Goal: Task Accomplishment & Management: Manage account settings

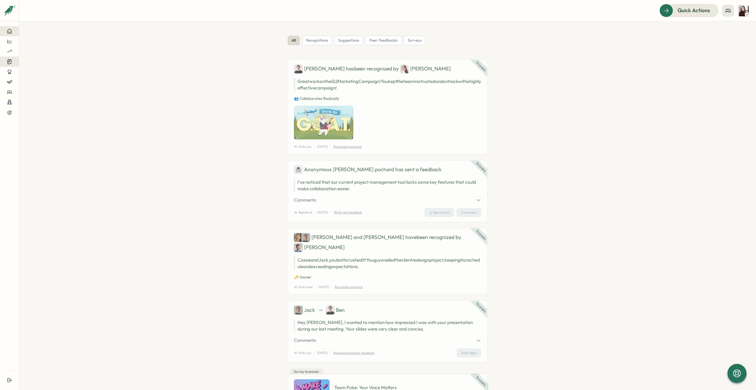
click at [7, 63] on icon at bounding box center [9, 62] width 5 height 6
click at [28, 58] on div "Insights" at bounding box center [51, 56] width 49 height 11
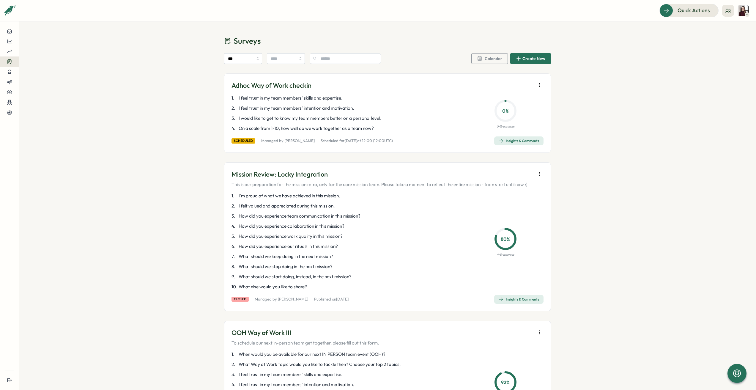
click at [521, 140] on div "Insights & Comments" at bounding box center [519, 140] width 40 height 5
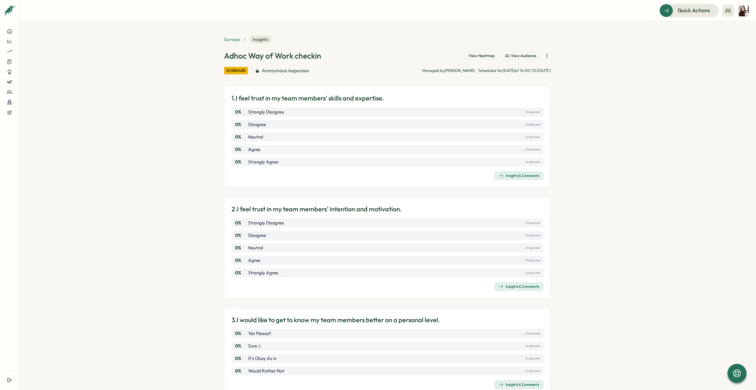
click at [230, 40] on span "Surveys" at bounding box center [232, 39] width 16 height 7
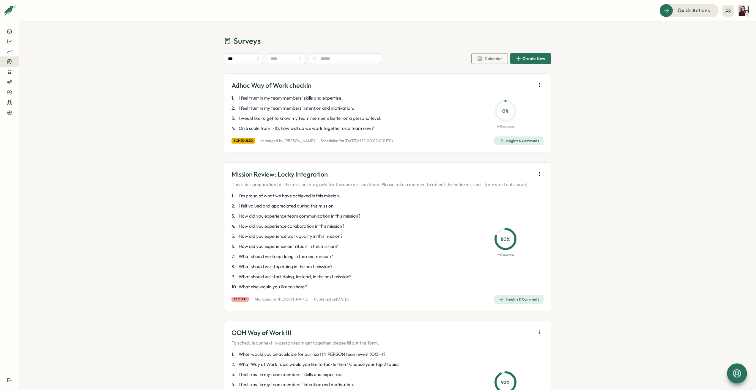
click at [742, 371] on icon at bounding box center [737, 373] width 10 height 10
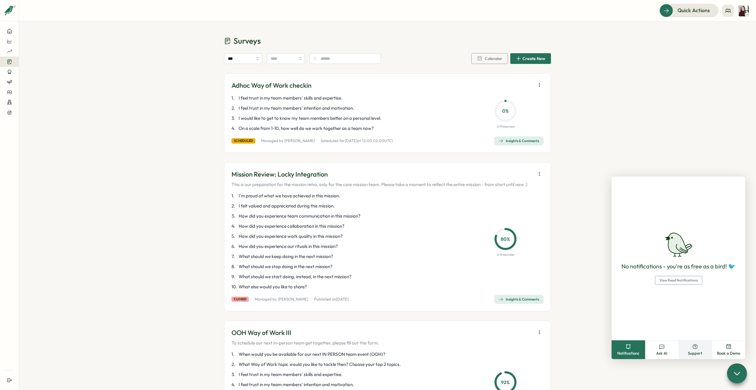
click at [702, 354] on button "Support" at bounding box center [695, 349] width 34 height 19
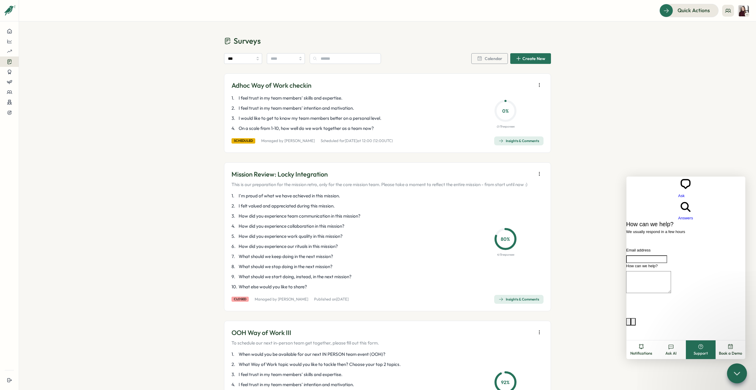
click at [738, 370] on icon at bounding box center [736, 373] width 9 height 9
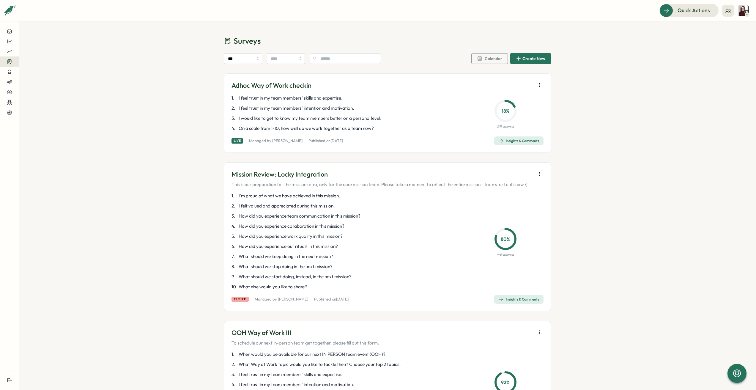
click at [540, 84] on icon "button" at bounding box center [539, 85] width 6 height 6
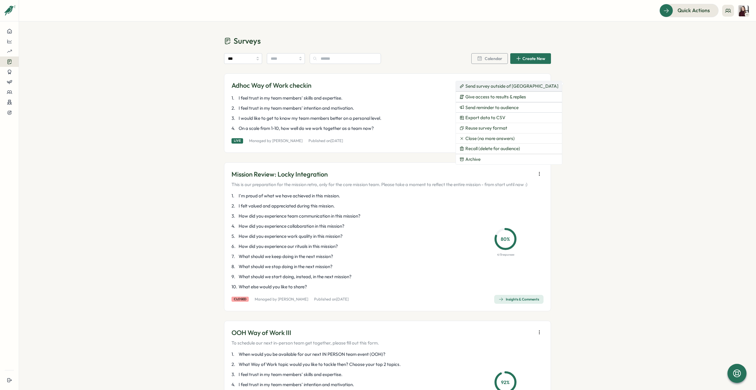
click at [510, 86] on span "Send survey outside of Slack" at bounding box center [511, 86] width 93 height 5
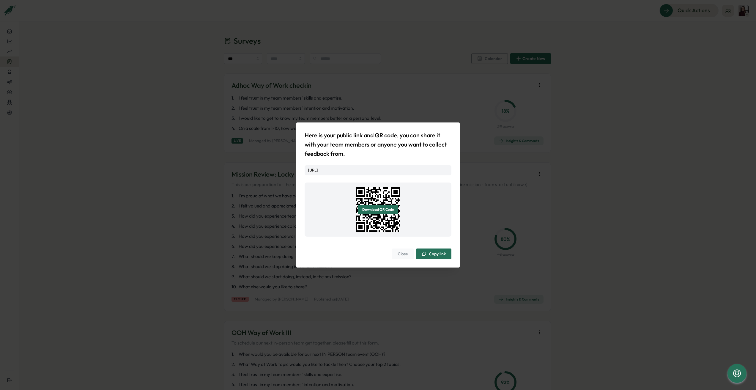
drag, startPoint x: 336, startPoint y: 173, endPoint x: 301, endPoint y: 165, distance: 36.4
click at [301, 165] on div "Here is your public link and QR code, you can share it with your team members o…" at bounding box center [377, 194] width 163 height 145
copy link "https://app.wrenly.ai/pulses/response/VK_DPZRQ4ckrYcAMvmZN1?platform=slack"
click at [476, 138] on div "Here is your public link and QR code, you can share it with your team members o…" at bounding box center [378, 195] width 756 height 390
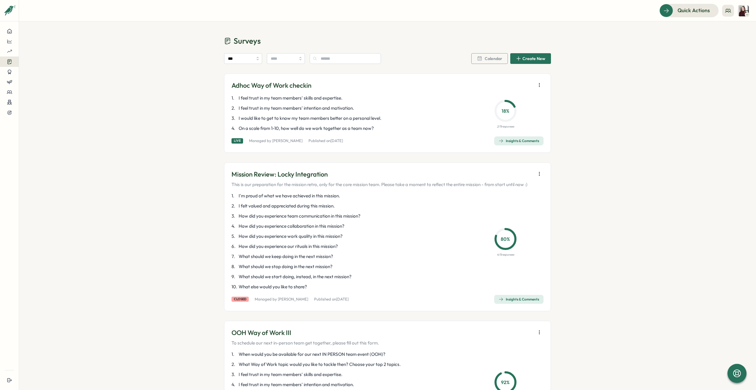
click at [505, 142] on div "Insights & Comments" at bounding box center [519, 140] width 40 height 5
click at [520, 140] on div "Insights & Comments" at bounding box center [519, 140] width 40 height 5
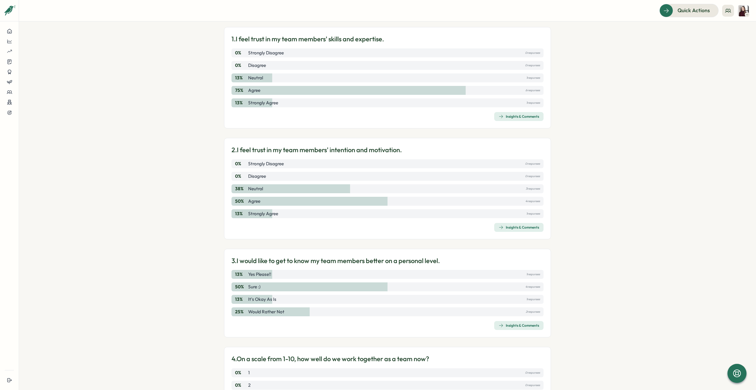
scroll to position [32, 0]
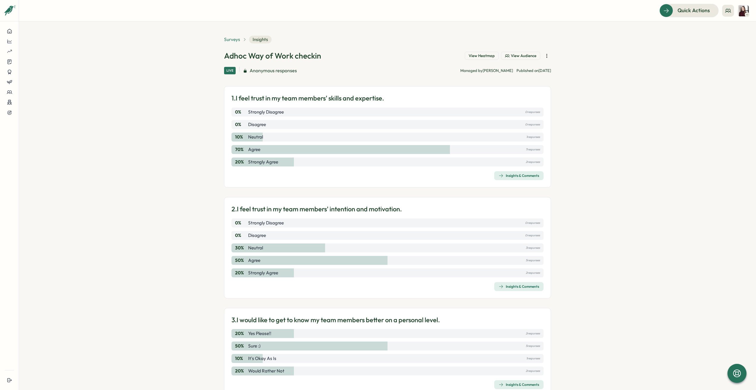
click at [233, 41] on span "Surveys" at bounding box center [232, 39] width 16 height 7
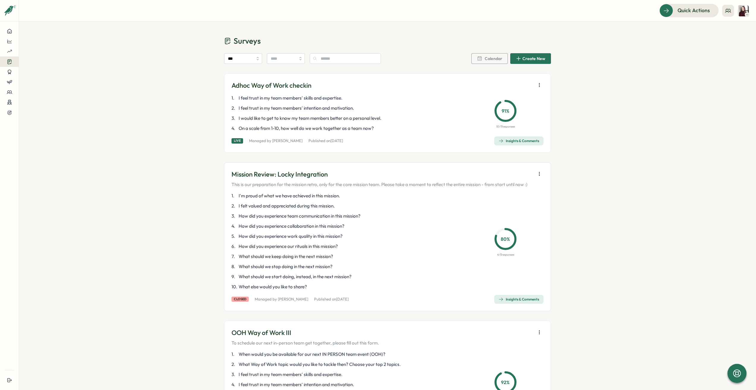
click at [620, 114] on div "Surveys *** Calendar Create New Adhoc Way of Work checkin 1 . I feel trust in m…" at bounding box center [387, 316] width 737 height 590
click at [538, 85] on icon "button" at bounding box center [539, 85] width 6 height 6
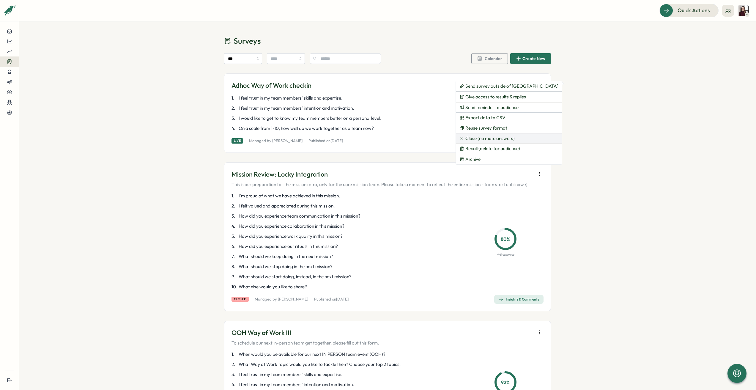
click at [497, 136] on span "Close (no more answers)" at bounding box center [489, 138] width 49 height 5
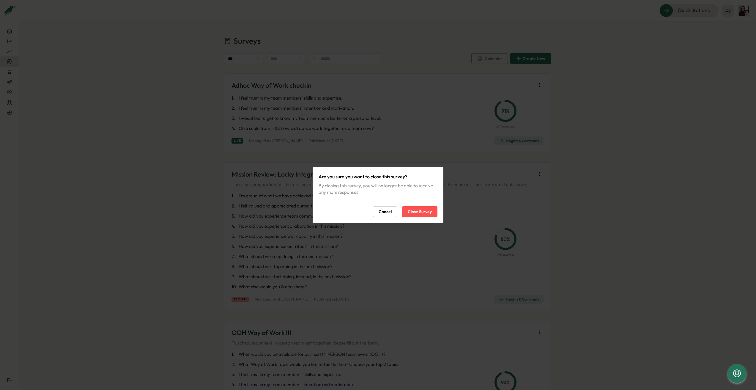
click at [414, 213] on span "Close Survey" at bounding box center [420, 212] width 24 height 10
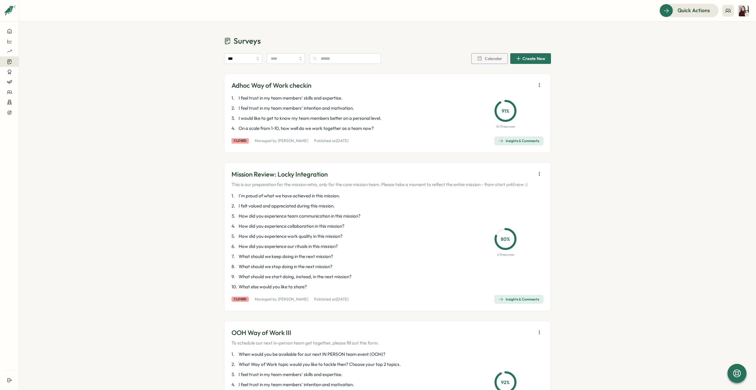
click at [507, 138] on div "Insights & Comments" at bounding box center [519, 140] width 40 height 5
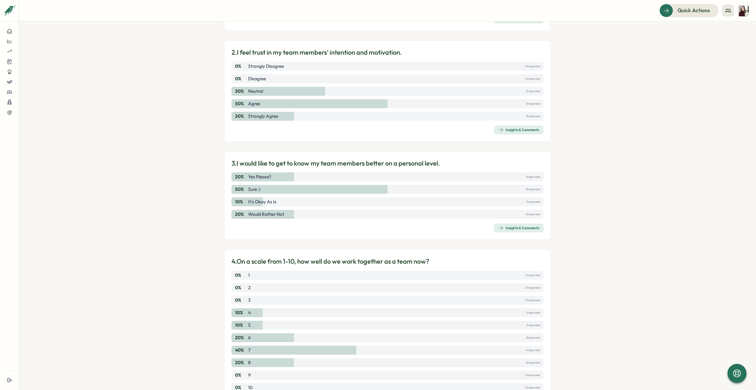
scroll to position [194, 0]
